Goal: Obtain resource: Obtain resource

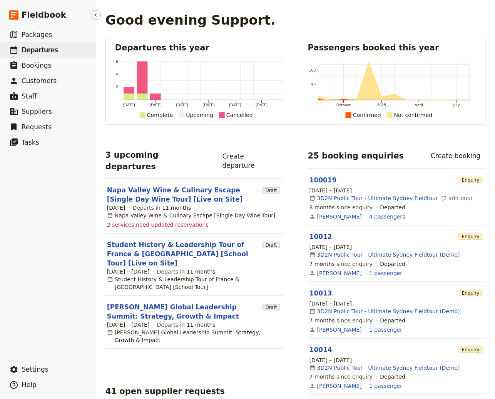
click at [35, 54] on span "Departures" at bounding box center [40, 49] width 37 height 9
select select "CREATED_AT"
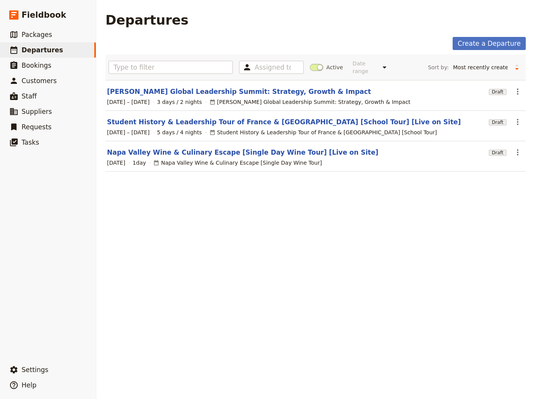
click at [157, 98] on div "[DATE] – [DATE] 3 days / 2 nights [PERSON_NAME] Global Leadership Summit: Strat…" at bounding box center [315, 101] width 419 height 9
click at [163, 92] on link "[PERSON_NAME] Global Leadership Summit: Strategy, Growth & Impact" at bounding box center [239, 91] width 264 height 9
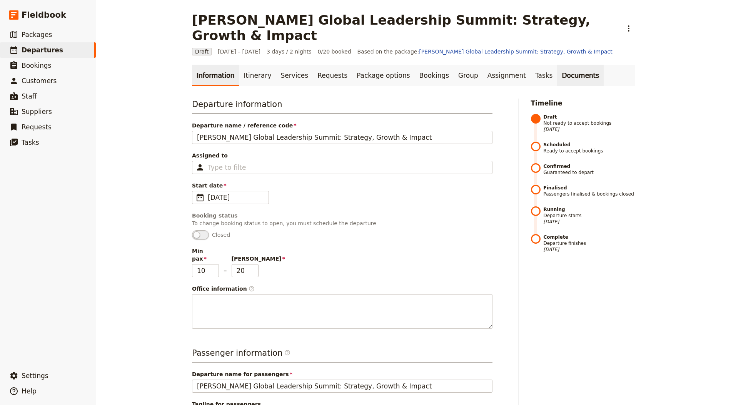
click at [494, 65] on link "Documents" at bounding box center [580, 76] width 47 height 22
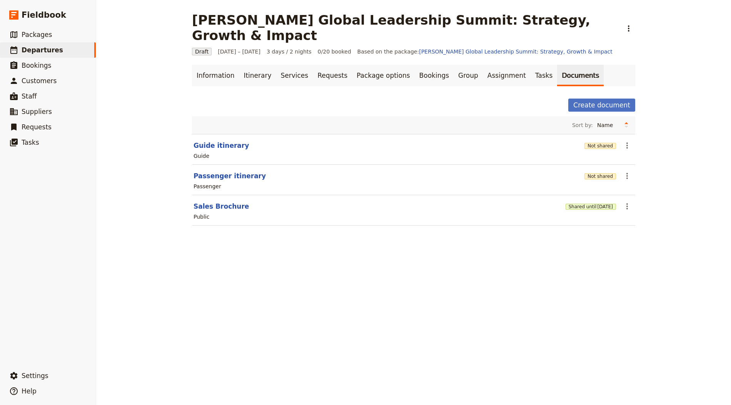
click at [494, 200] on div "Shared until [DATE]" at bounding box center [590, 206] width 50 height 13
click at [494, 203] on button "Shared until [DATE]" at bounding box center [590, 206] width 50 height 6
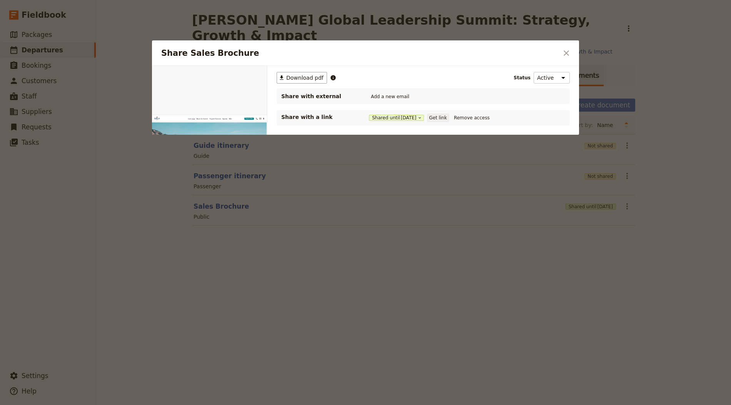
click at [449, 117] on button "Get link" at bounding box center [438, 117] width 22 height 8
click at [494, 58] on button "​" at bounding box center [566, 53] width 13 height 13
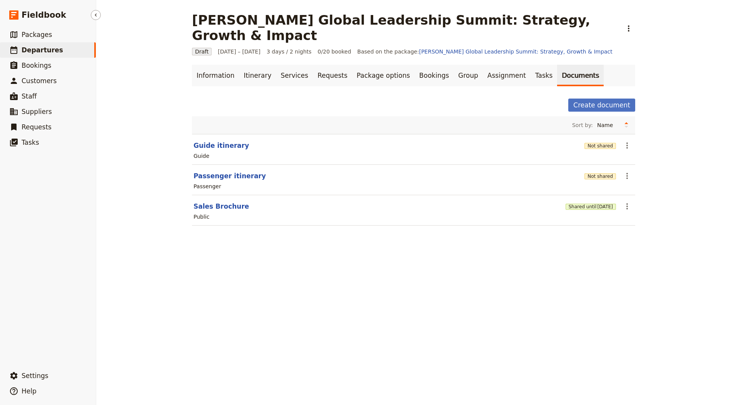
click at [55, 44] on link "​ Departures" at bounding box center [48, 49] width 96 height 15
select select "CREATED_AT"
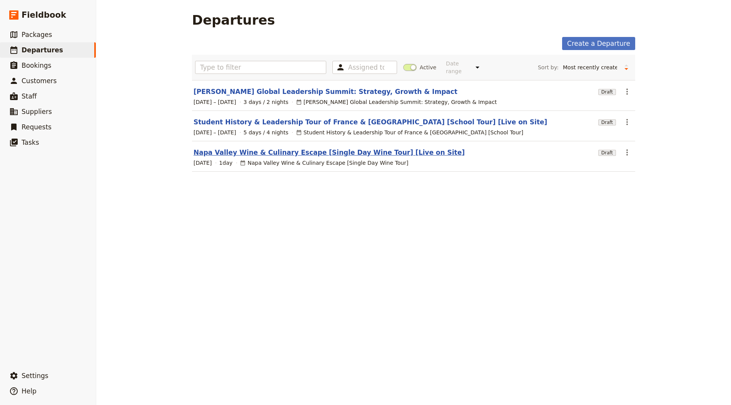
click at [233, 152] on link "Napa Valley Wine & Culinary Escape [Single Day Wine Tour] [Live on Site]" at bounding box center [328, 152] width 271 height 9
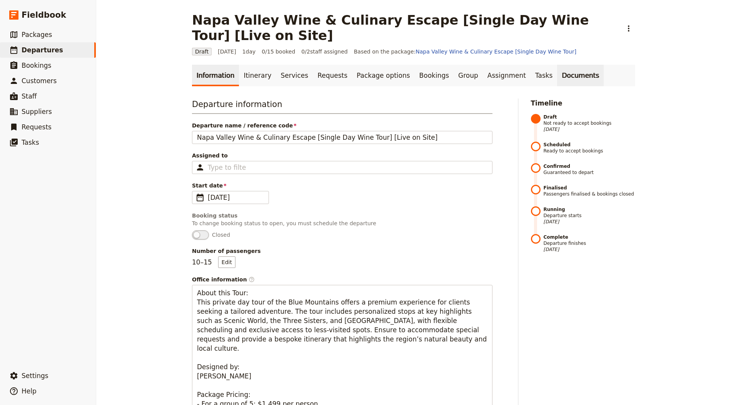
click at [494, 79] on link "Documents" at bounding box center [580, 76] width 47 height 22
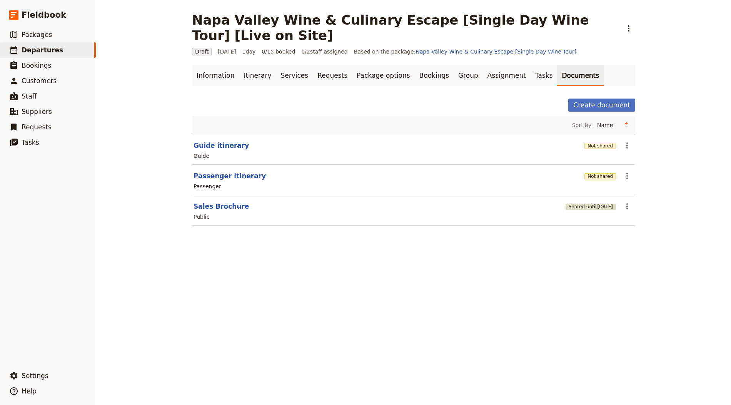
click at [494, 208] on span "[DATE]" at bounding box center [605, 206] width 16 height 6
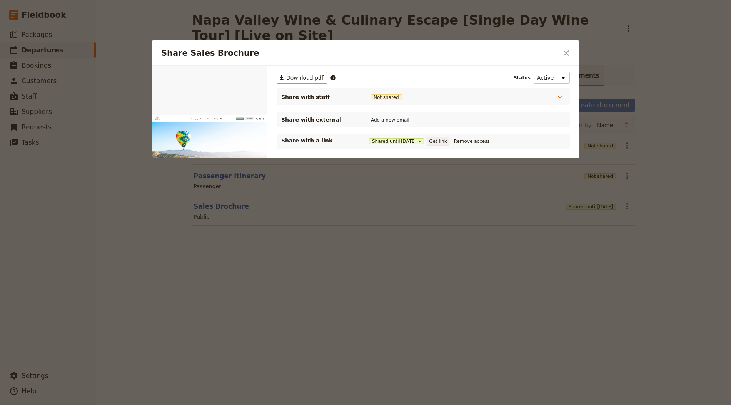
click at [449, 139] on button "Get link" at bounding box center [438, 141] width 22 height 8
